Goal: Information Seeking & Learning: Learn about a topic

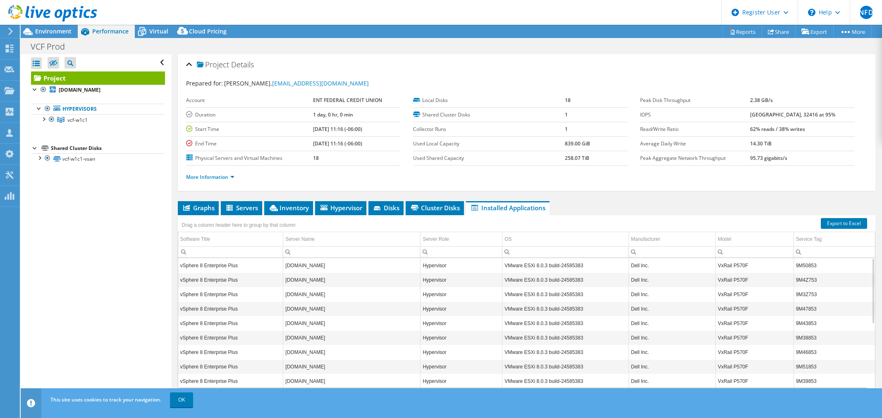
select select "USD"
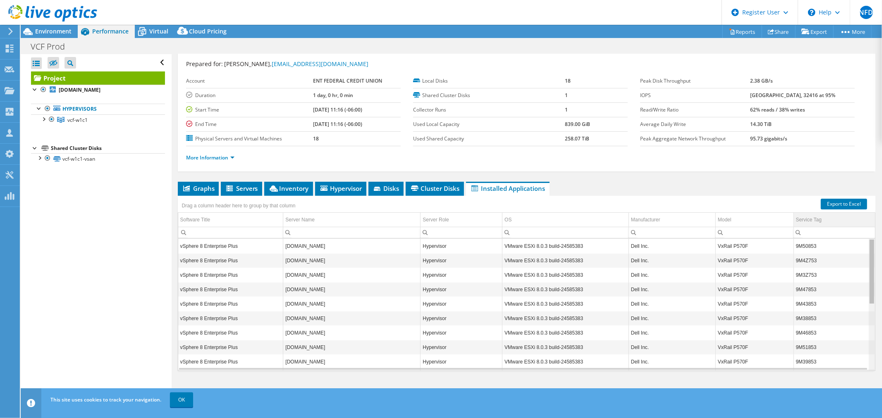
drag, startPoint x: 866, startPoint y: 273, endPoint x: 845, endPoint y: 222, distance: 55.4
click at [861, 231] on body "NFD Dell User [PERSON_NAME] [PERSON_NAME][EMAIL_ADDRESS][DOMAIN_NAME] Dell My P…" at bounding box center [441, 209] width 882 height 418
drag, startPoint x: 866, startPoint y: 280, endPoint x: 748, endPoint y: 234, distance: 127.0
click at [855, 258] on body "NFD Dell User [PERSON_NAME] [PERSON_NAME][EMAIL_ADDRESS][DOMAIN_NAME] Dell My P…" at bounding box center [441, 209] width 882 height 418
click at [451, 196] on div "Drag a column header here to group by that column" at bounding box center [526, 201] width 697 height 11
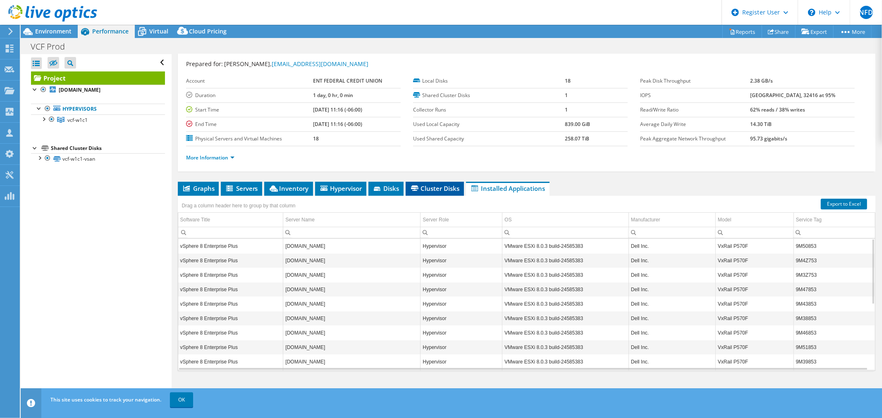
click at [446, 188] on span "Cluster Disks" at bounding box center [435, 188] width 50 height 8
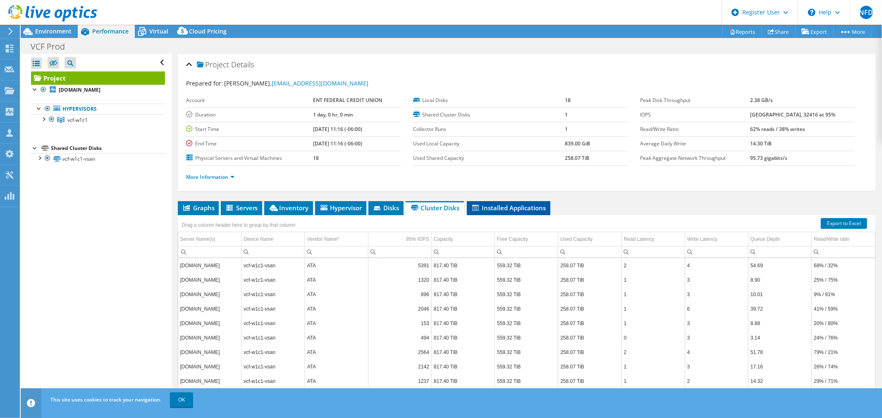
click at [518, 206] on span "Installed Applications" at bounding box center [508, 208] width 75 height 8
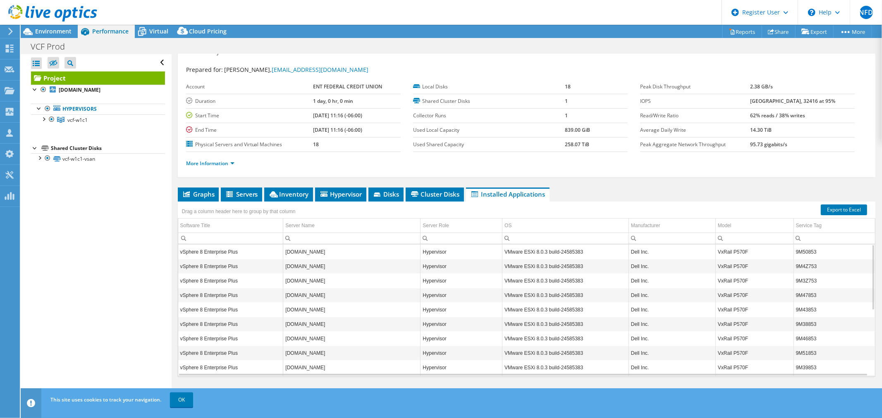
scroll to position [19, 0]
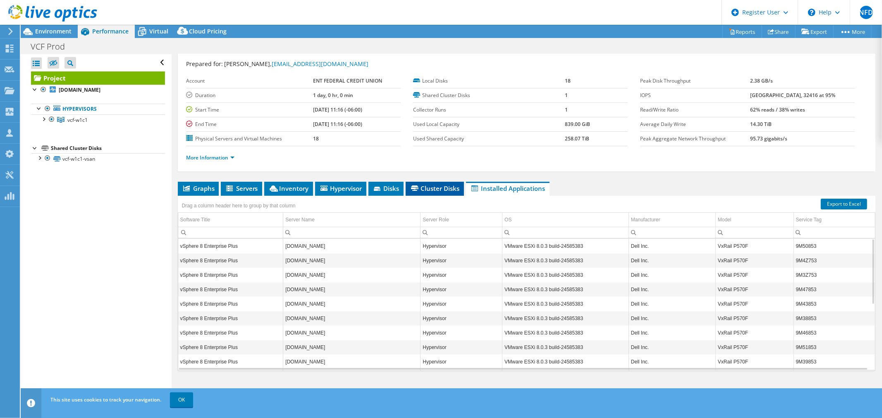
click at [431, 187] on span "Cluster Disks" at bounding box center [435, 188] width 50 height 8
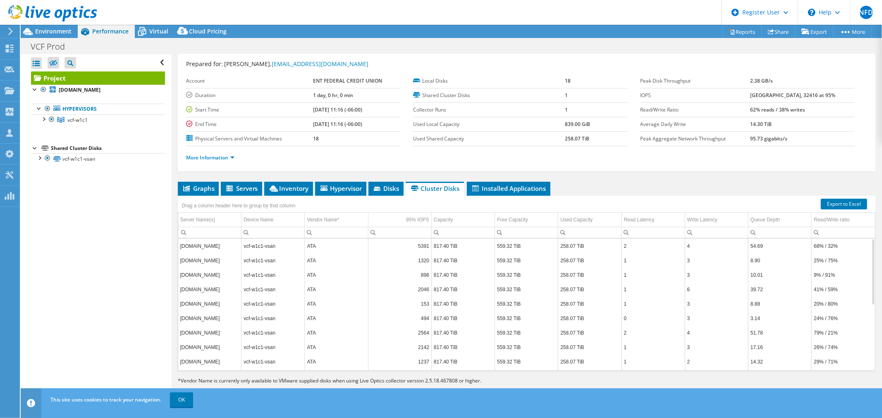
drag, startPoint x: 868, startPoint y: 267, endPoint x: 863, endPoint y: 306, distance: 39.6
click at [867, 348] on div "[DOMAIN_NAME] vcf-w1c1-vsan ATA 5391 817.40 TiB 559.32 TiB 258.07 TiB 2 4 54.69…" at bounding box center [526, 305] width 697 height 133
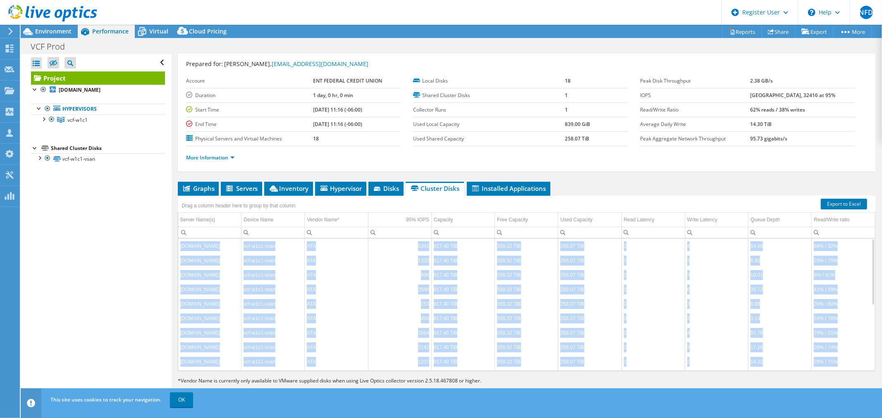
click at [863, 273] on td "9% / 91%" at bounding box center [842, 275] width 63 height 14
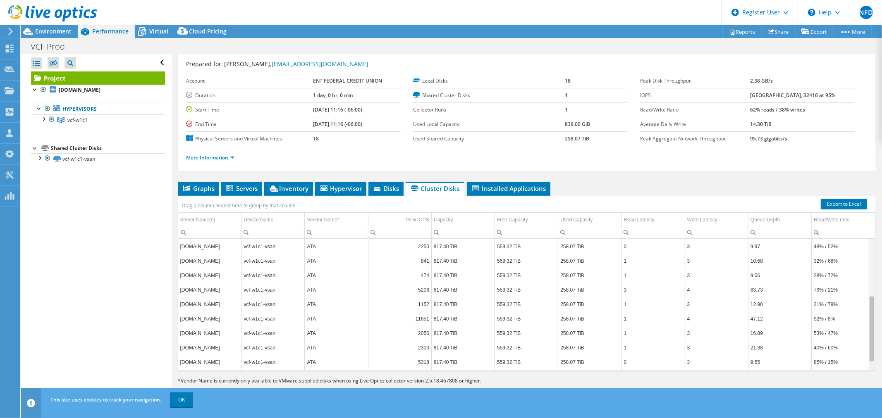
scroll to position [0, 0]
drag, startPoint x: 864, startPoint y: 274, endPoint x: 460, endPoint y: 198, distance: 410.9
click at [866, 182] on body "NFD Dell User [PERSON_NAME] [PERSON_NAME][EMAIL_ADDRESS][DOMAIN_NAME] Dell My P…" at bounding box center [441, 209] width 882 height 418
click at [380, 187] on icon at bounding box center [378, 189] width 8 height 5
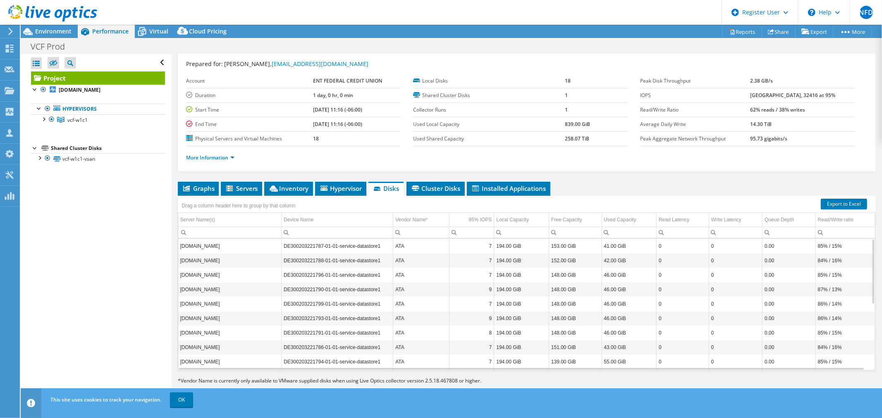
click at [649, 182] on ul "Graphs Servers Inventory Hypervisor Disks Cluster Disks Installed Applications" at bounding box center [526, 189] width 697 height 14
click at [252, 183] on li "Servers" at bounding box center [241, 189] width 41 height 14
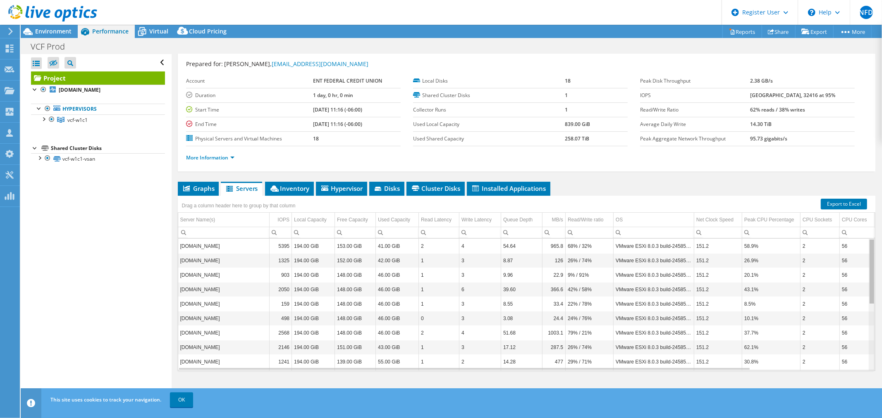
drag, startPoint x: 865, startPoint y: 271, endPoint x: 855, endPoint y: 267, distance: 11.3
click at [855, 267] on body "NFD Dell User [PERSON_NAME] [PERSON_NAME][EMAIL_ADDRESS][DOMAIN_NAME] Dell My P…" at bounding box center [441, 209] width 882 height 418
click at [658, 180] on div "Project Details Prepared for: [PERSON_NAME], [EMAIL_ADDRESS][DOMAIN_NAME] Accou…" at bounding box center [527, 219] width 710 height 368
drag, startPoint x: 867, startPoint y: 273, endPoint x: 842, endPoint y: 218, distance: 60.1
click at [854, 223] on body "NFD Dell User [PERSON_NAME] [PERSON_NAME][EMAIL_ADDRESS][DOMAIN_NAME] Dell My P…" at bounding box center [441, 209] width 882 height 418
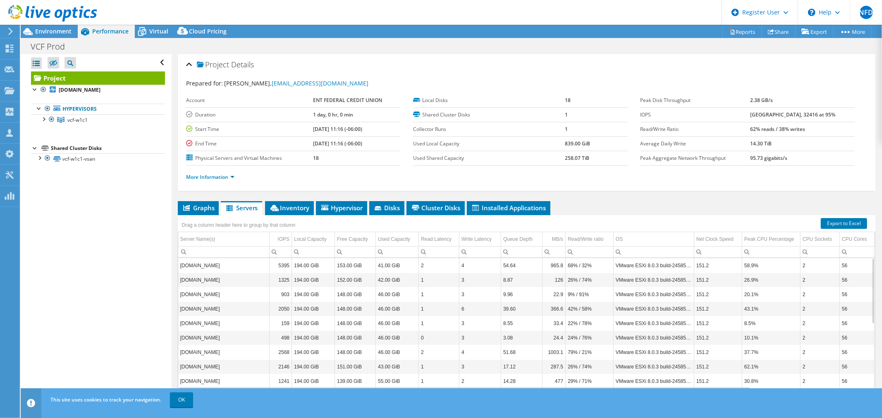
click at [668, 208] on ul "Graphs Servers Inventory Hypervisor Disks Cluster Disks Installed Applications" at bounding box center [526, 208] width 697 height 14
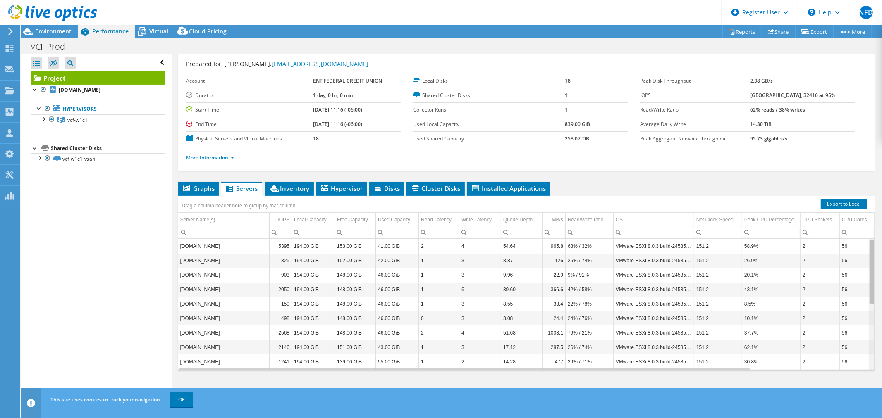
drag, startPoint x: 867, startPoint y: 321, endPoint x: 849, endPoint y: 221, distance: 102.0
click at [849, 221] on body "NFD Dell User [PERSON_NAME] [PERSON_NAME][EMAIL_ADDRESS][DOMAIN_NAME] Dell My P…" at bounding box center [441, 209] width 882 height 418
click at [588, 187] on ul "Graphs Servers Inventory Hypervisor Disks Cluster Disks Installed Applications" at bounding box center [526, 189] width 697 height 14
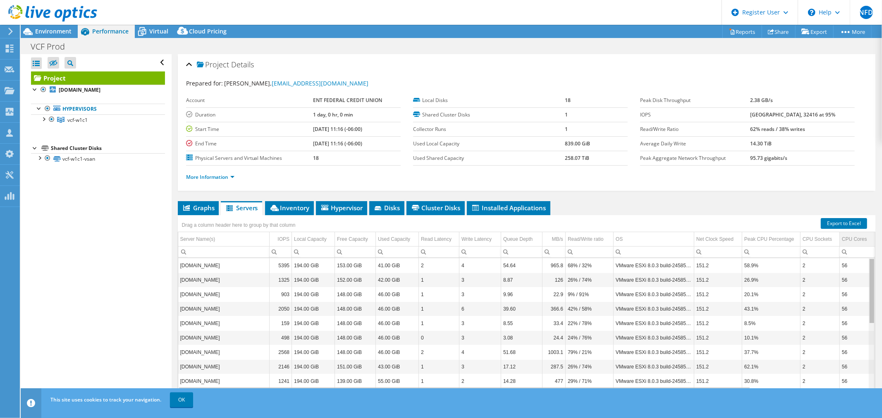
drag, startPoint x: 864, startPoint y: 292, endPoint x: 849, endPoint y: 234, distance: 59.4
click at [861, 239] on body "NFD Dell User [PERSON_NAME] [PERSON_NAME][EMAIL_ADDRESS][DOMAIN_NAME] Dell My P…" at bounding box center [441, 209] width 882 height 418
click at [286, 212] on li "Inventory" at bounding box center [289, 208] width 49 height 14
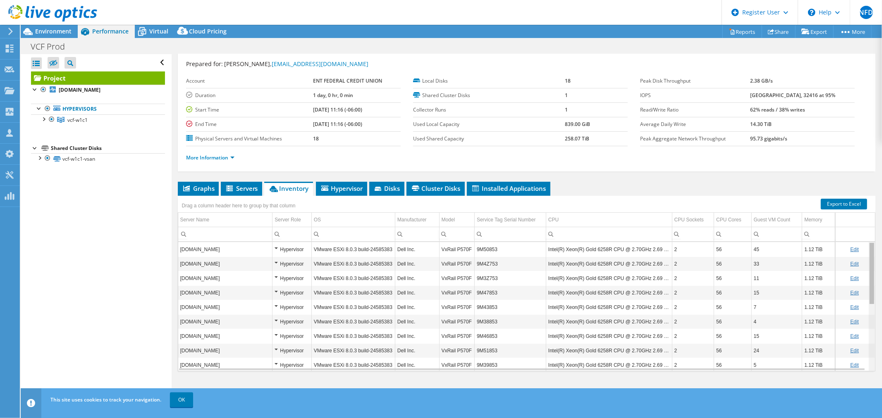
drag, startPoint x: 865, startPoint y: 270, endPoint x: 857, endPoint y: 240, distance: 30.9
click at [857, 240] on body "NFD Dell User [PERSON_NAME] [PERSON_NAME][EMAIL_ADDRESS][DOMAIN_NAME] Dell My P…" at bounding box center [441, 209] width 882 height 418
click at [868, 263] on div "Project Details Prepared for: [PERSON_NAME], [EMAIL_ADDRESS][DOMAIN_NAME] Accou…" at bounding box center [527, 219] width 710 height 368
drag, startPoint x: 866, startPoint y: 258, endPoint x: 837, endPoint y: 213, distance: 53.7
click at [848, 220] on body "NFD Dell User [PERSON_NAME] [PERSON_NAME][EMAIL_ADDRESS][DOMAIN_NAME] Dell My P…" at bounding box center [441, 209] width 882 height 418
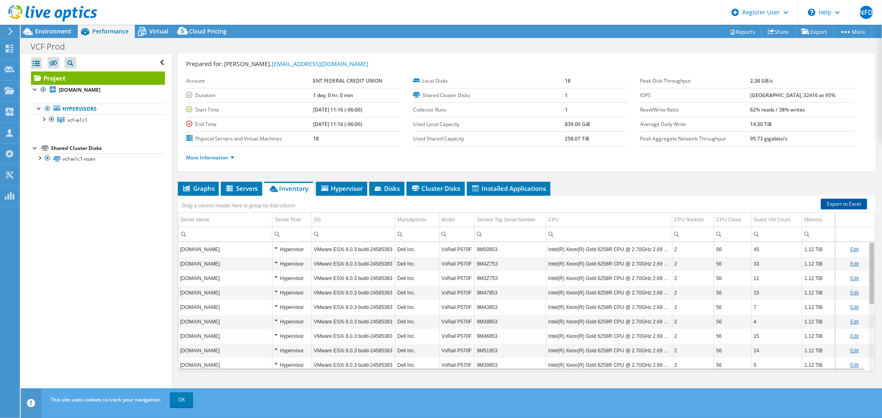
drag, startPoint x: 867, startPoint y: 260, endPoint x: 815, endPoint y: 205, distance: 75.1
click at [865, 224] on body "NFD Dell User [PERSON_NAME] [PERSON_NAME][EMAIL_ADDRESS][DOMAIN_NAME] Dell My P…" at bounding box center [441, 209] width 882 height 418
